Goal: Contribute content: Contribute content

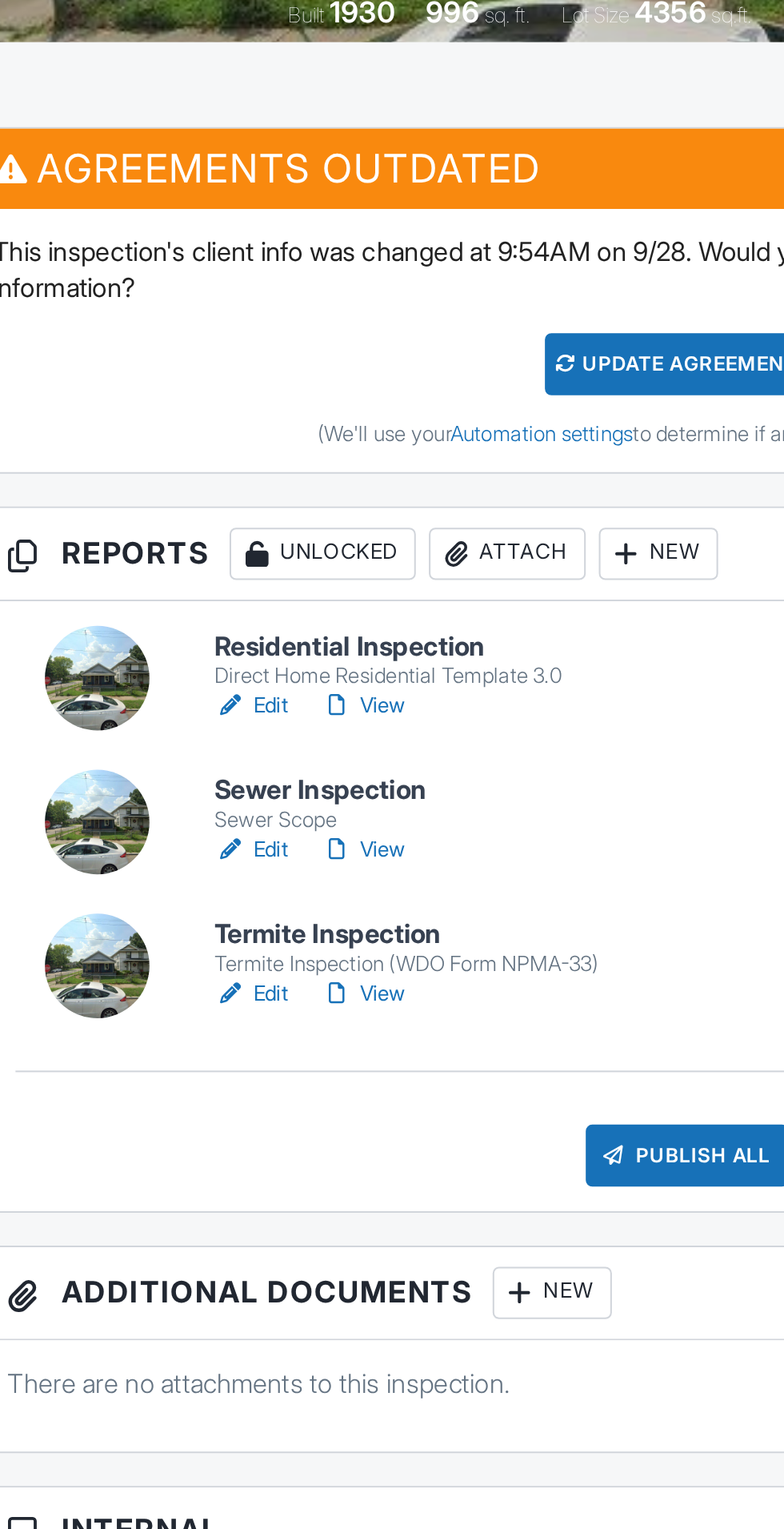
click at [180, 762] on link "Edit" at bounding box center [179, 767] width 36 height 16
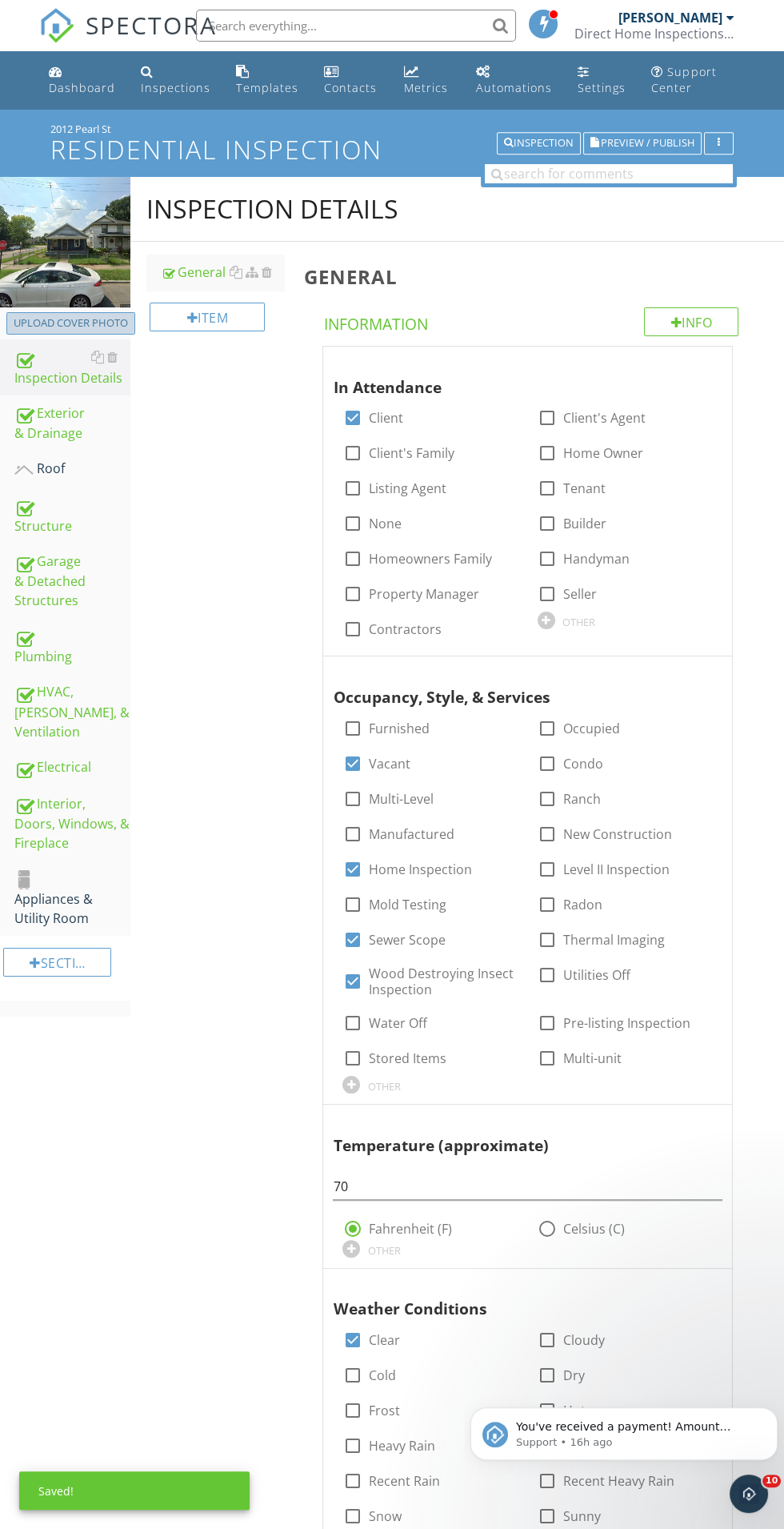
click at [63, 320] on div "Upload cover photo" at bounding box center [70, 323] width 114 height 16
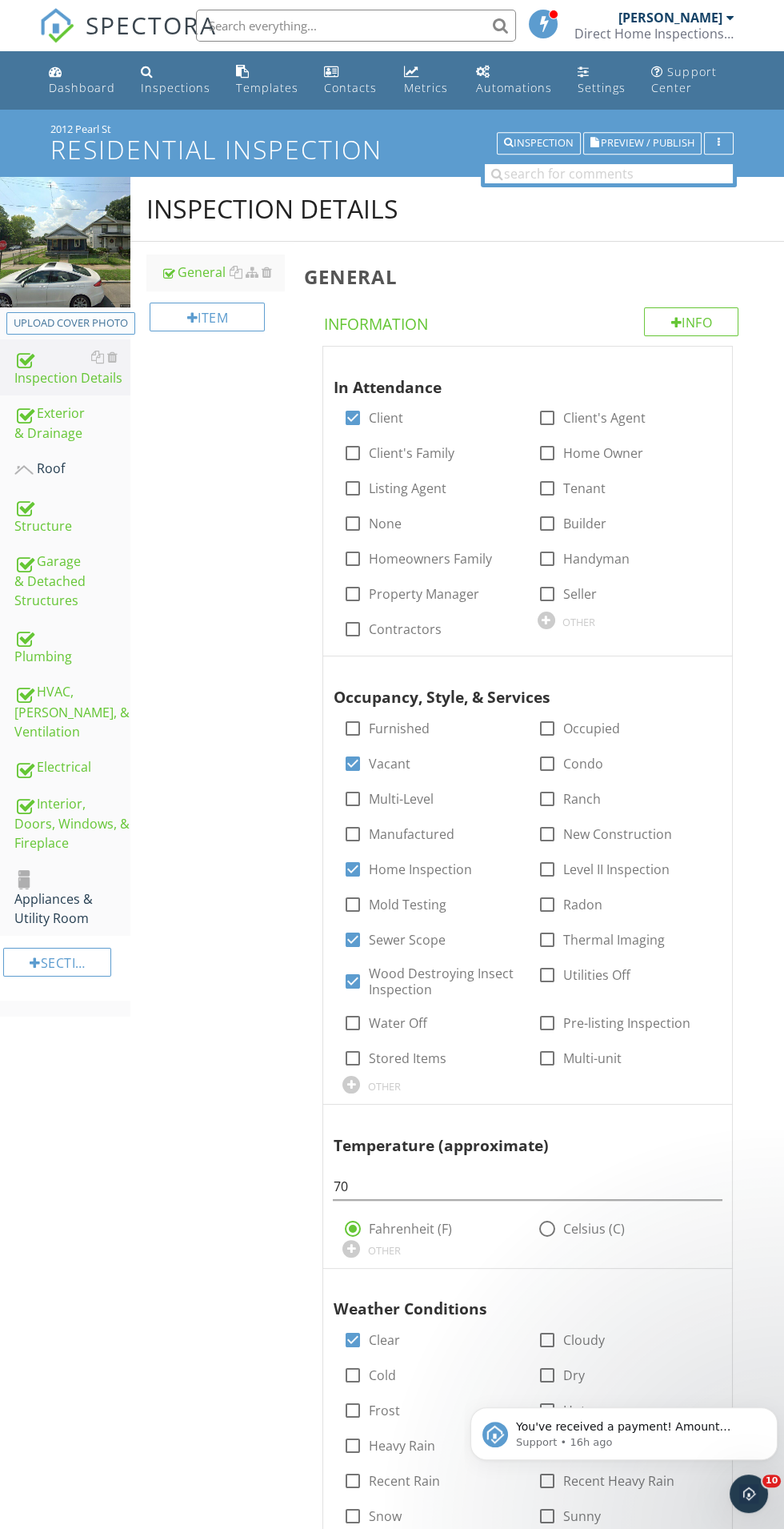
type input "C:\fakepath\20250929_110833.jpg"
